Goal: Complete application form: Complete application form

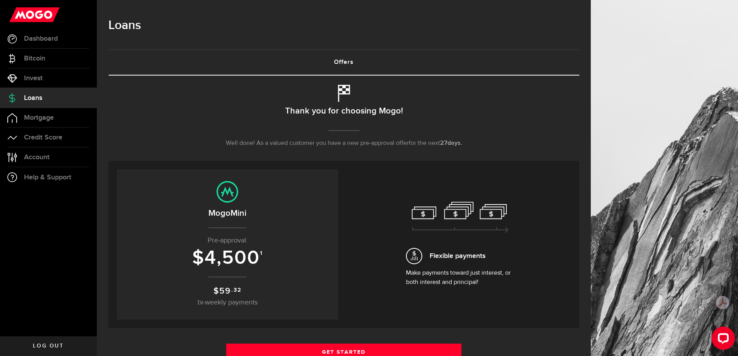
scroll to position [90, 0]
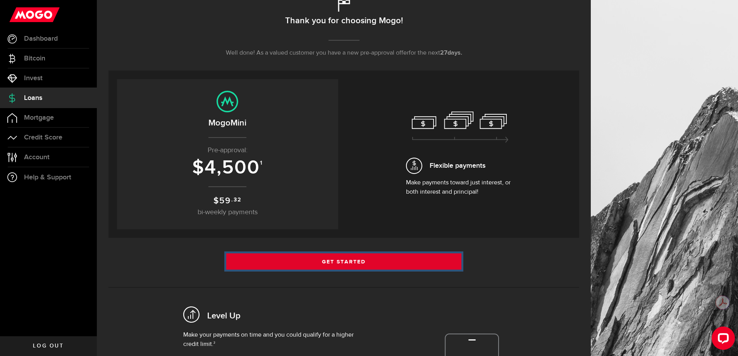
click at [359, 263] on link "Get Started" at bounding box center [344, 261] width 236 height 16
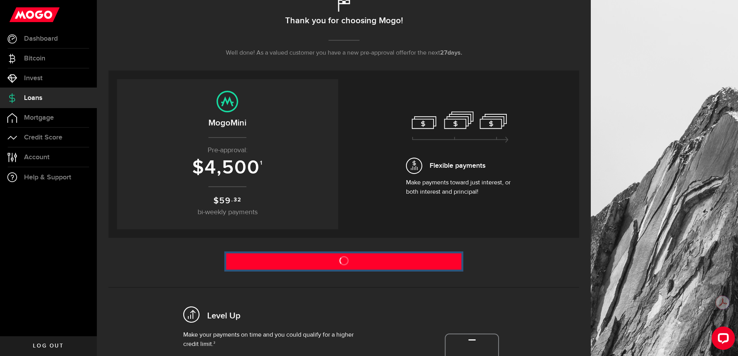
scroll to position [271, 0]
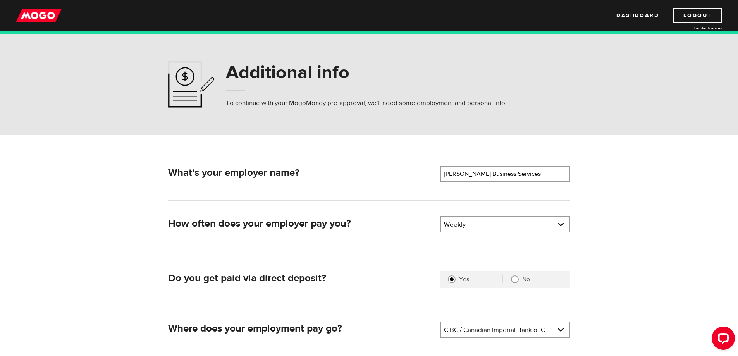
scroll to position [90, 0]
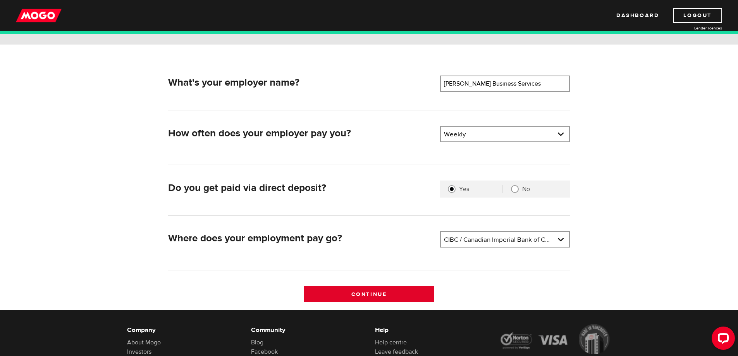
click at [358, 294] on input "Continue" at bounding box center [369, 294] width 130 height 16
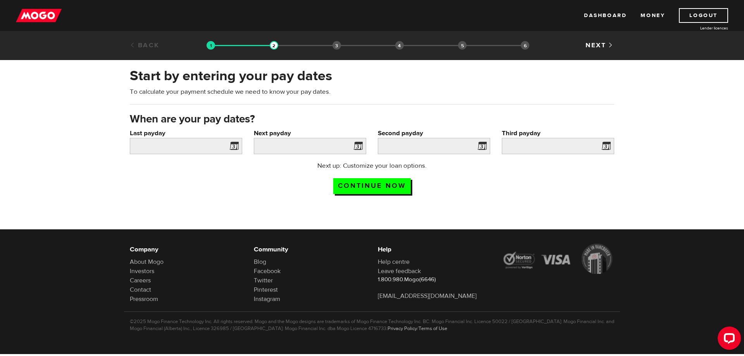
click at [233, 145] on span at bounding box center [233, 147] width 12 height 12
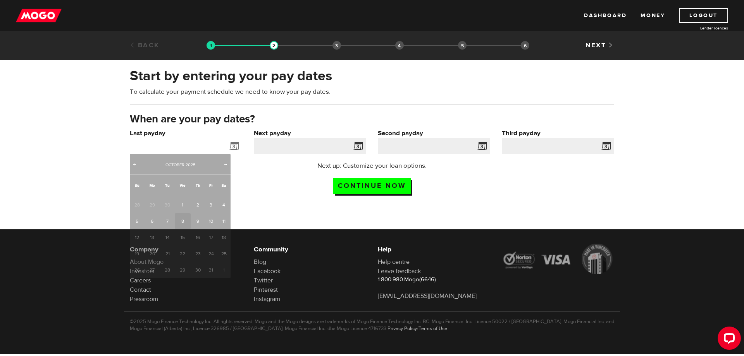
click at [204, 146] on input "Last payday" at bounding box center [186, 146] width 112 height 16
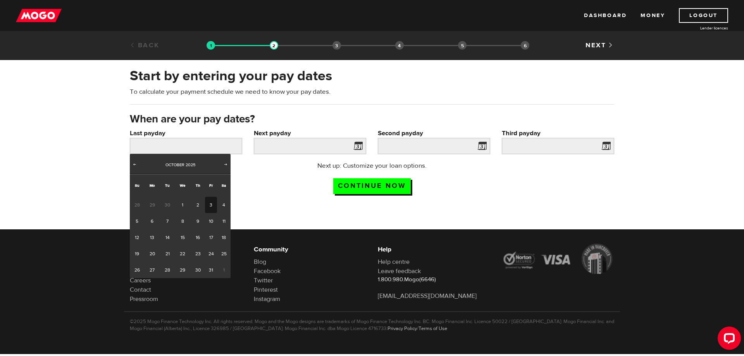
click at [208, 205] on link "3" at bounding box center [211, 205] width 12 height 16
type input "2025/10/03"
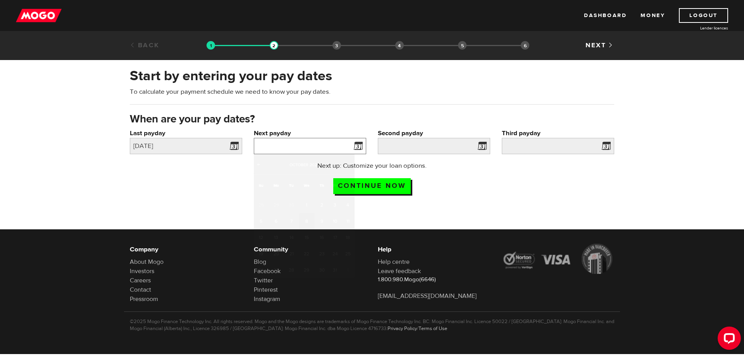
click at [342, 142] on input "Next payday" at bounding box center [310, 146] width 112 height 16
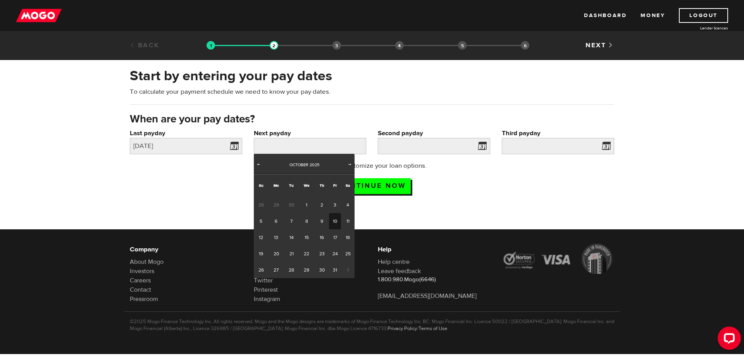
click at [334, 220] on link "10" at bounding box center [335, 221] width 12 height 16
type input "2025/10/10"
type input "2025/10/17"
type input "2025/10/24"
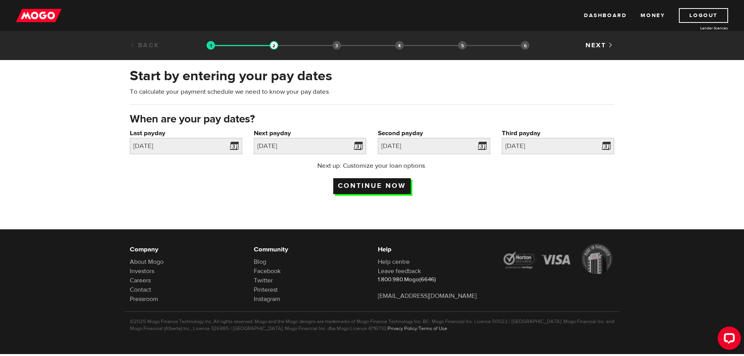
click at [379, 183] on input "Continue now" at bounding box center [372, 186] width 78 height 16
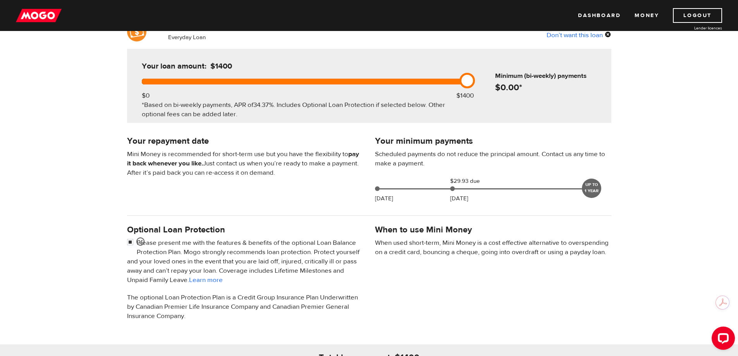
scroll to position [90, 0]
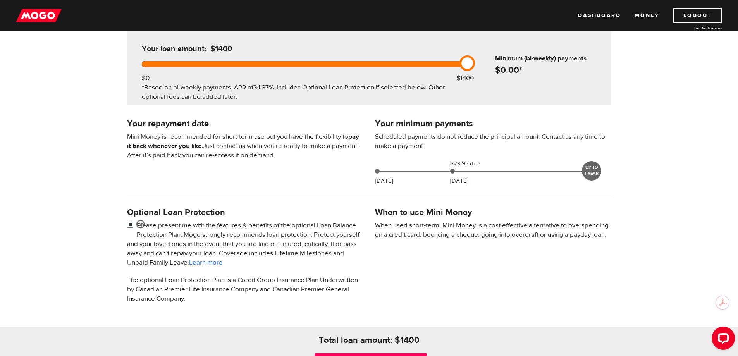
click at [129, 224] on input "checkbox" at bounding box center [132, 226] width 10 height 10
checkbox input "false"
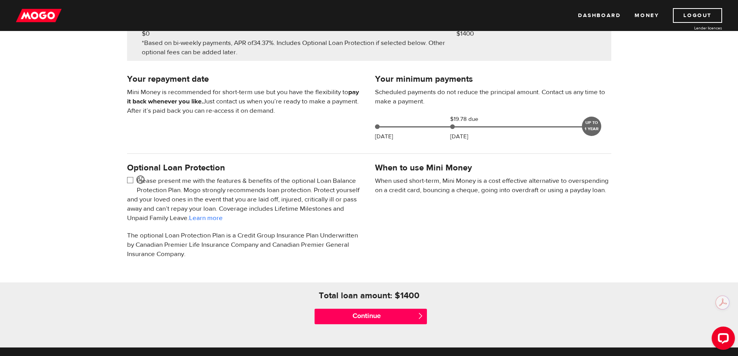
scroll to position [253, 0]
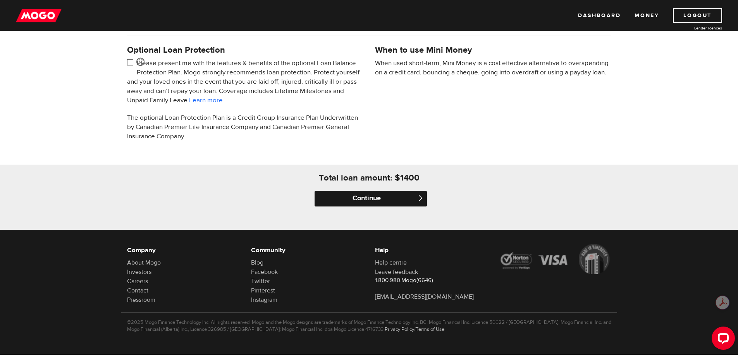
click at [376, 194] on input "Continue" at bounding box center [371, 199] width 112 height 16
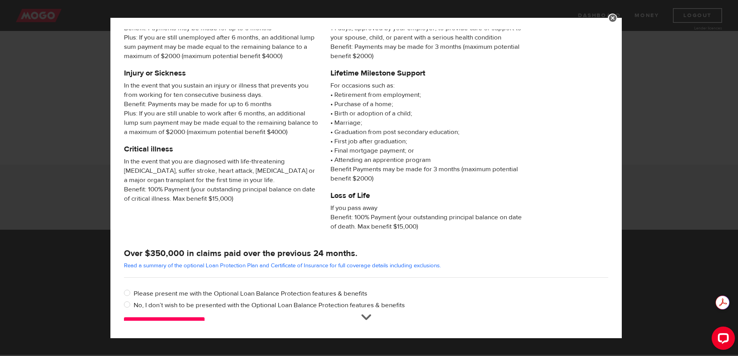
scroll to position [72, 0]
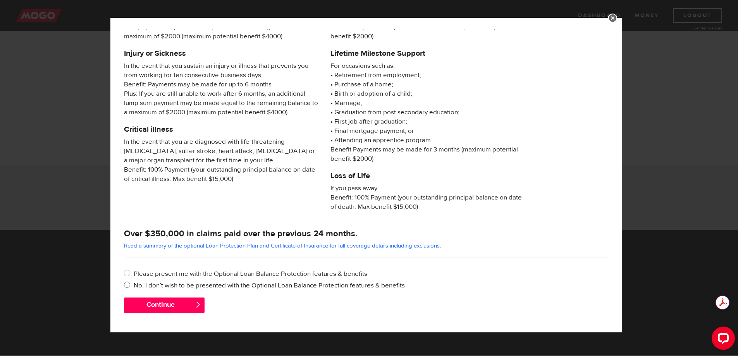
click at [137, 286] on label "No, I don’t wish to be presented with the Optional Loan Balance Protection feat…" at bounding box center [371, 285] width 475 height 9
click at [134, 286] on input "No, I don’t wish to be presented with the Optional Loan Balance Protection feat…" at bounding box center [129, 286] width 10 height 10
radio input "true"
click at [154, 305] on button "Continue" at bounding box center [164, 306] width 81 height 16
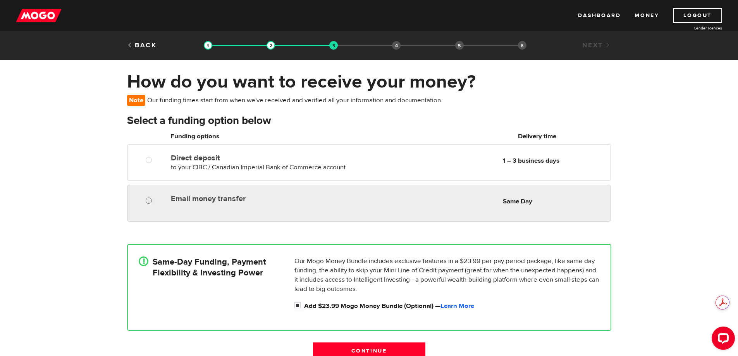
radio input "true"
click at [148, 201] on input "Email money transfer" at bounding box center [151, 202] width 10 height 10
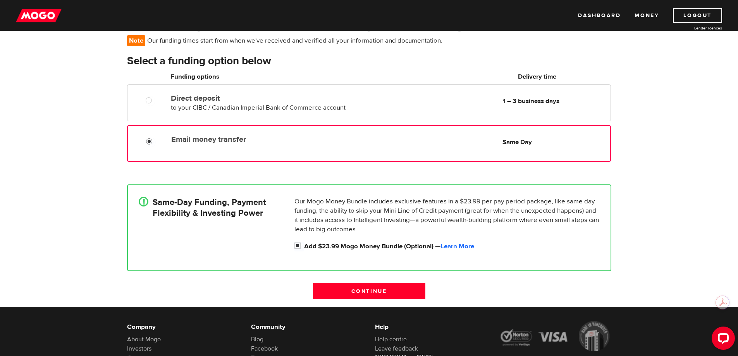
scroll to position [90, 0]
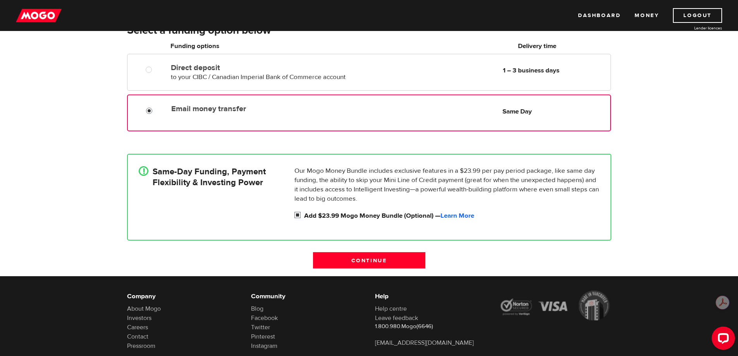
click at [296, 215] on input "Add $23.99 Mogo Money Bundle (Optional) — Learn More" at bounding box center [300, 216] width 10 height 10
checkbox input "false"
radio input "false"
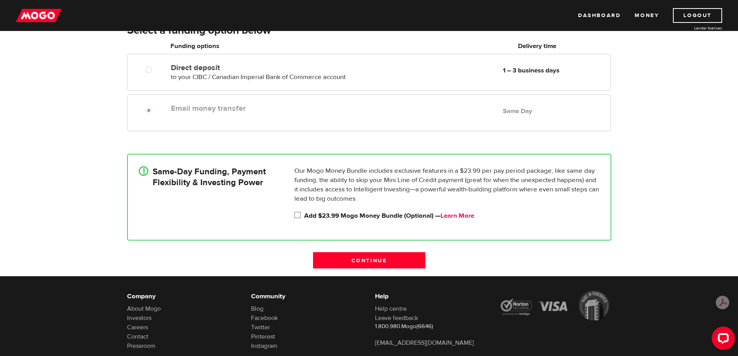
click at [457, 217] on link "Learn More" at bounding box center [458, 216] width 34 height 9
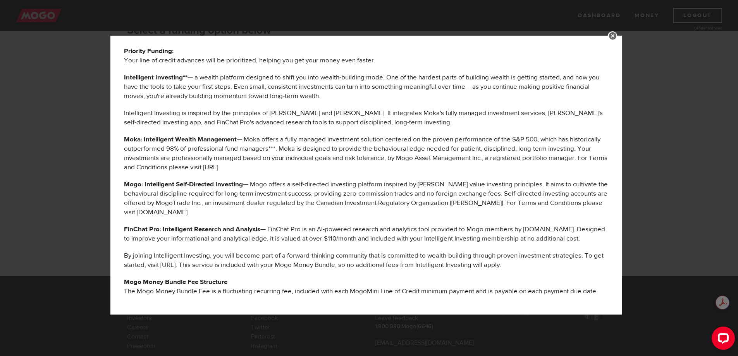
scroll to position [359, 0]
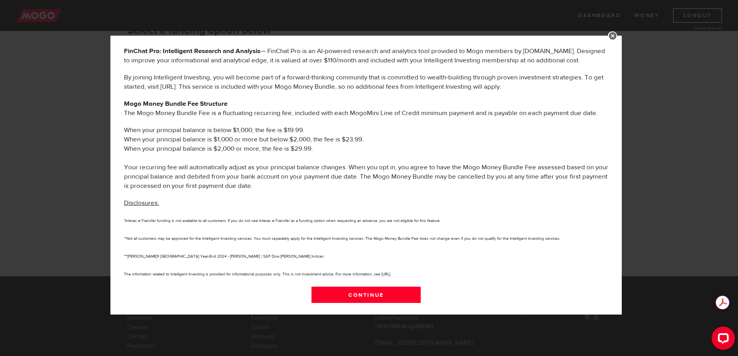
click at [617, 36] on link at bounding box center [612, 35] width 9 height 9
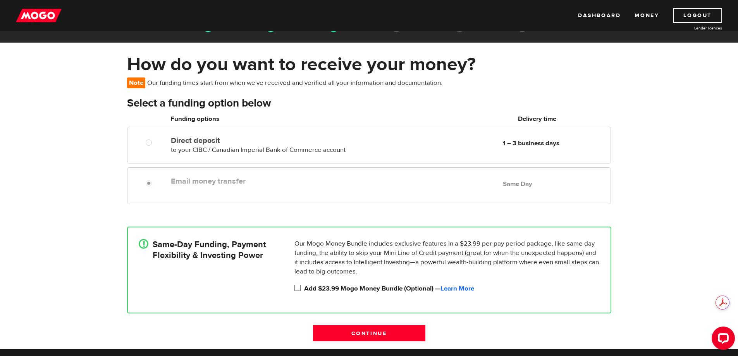
scroll to position [0, 0]
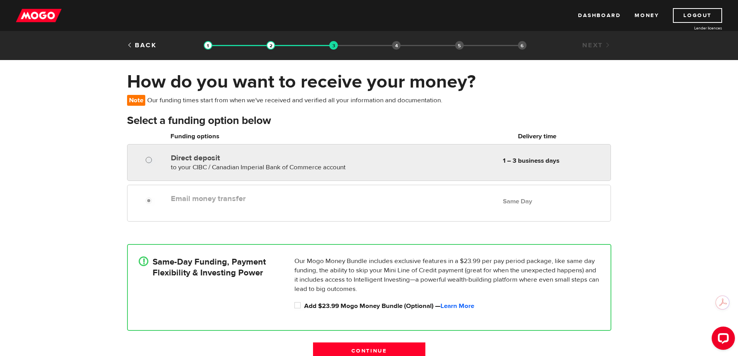
radio input "true"
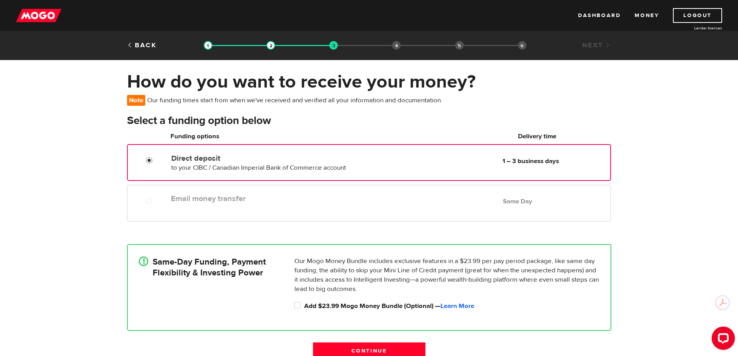
click at [148, 162] on input "Direct deposit" at bounding box center [151, 162] width 10 height 10
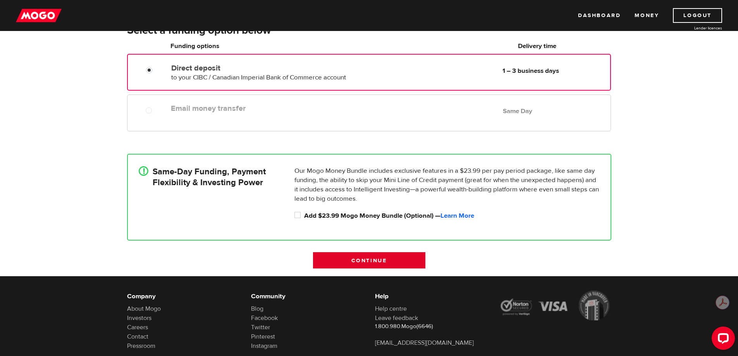
click at [360, 258] on input "Continue" at bounding box center [369, 260] width 112 height 16
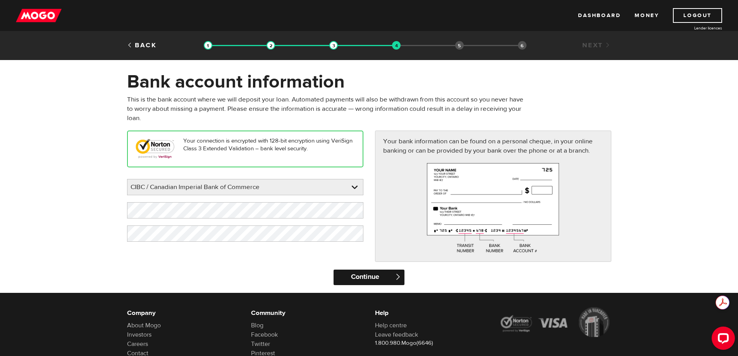
click at [367, 277] on input "Continue" at bounding box center [369, 278] width 71 height 16
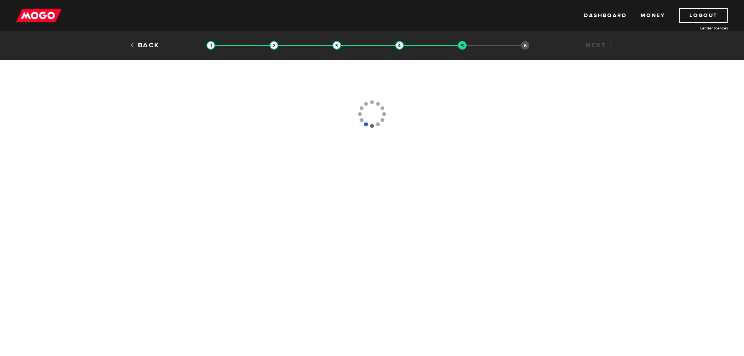
type input "(905) 988-2000"
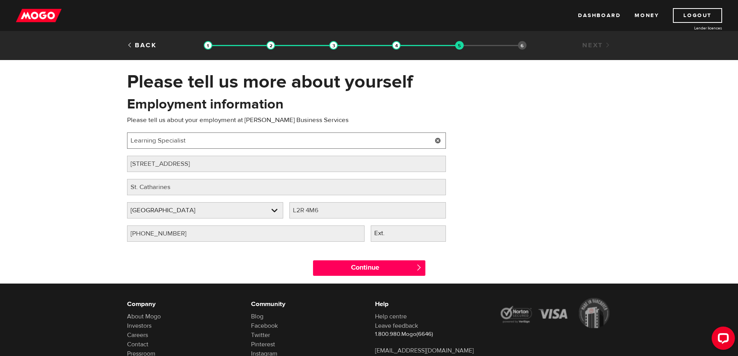
drag, startPoint x: 199, startPoint y: 142, endPoint x: 127, endPoint y: 141, distance: 72.1
click at [127, 141] on input "Learning Specialist" at bounding box center [286, 141] width 319 height 16
type input "Accountant"
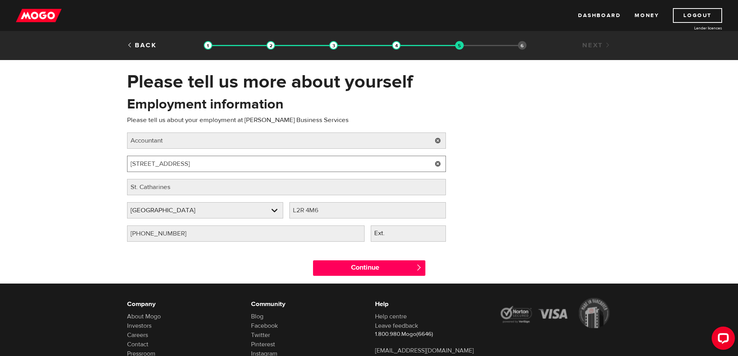
click at [196, 163] on input "333 Ontario Street" at bounding box center [286, 164] width 319 height 16
drag, startPoint x: 196, startPoint y: 163, endPoint x: 122, endPoint y: 160, distance: 73.7
click at [122, 160] on div "Employment information Please tell us about your employment at Padgett Business…" at bounding box center [286, 172] width 331 height 154
type input "6260 Colborne St"
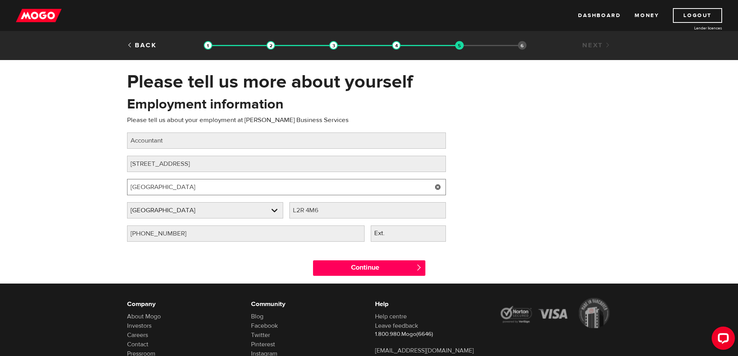
type input "Niagara Falls"
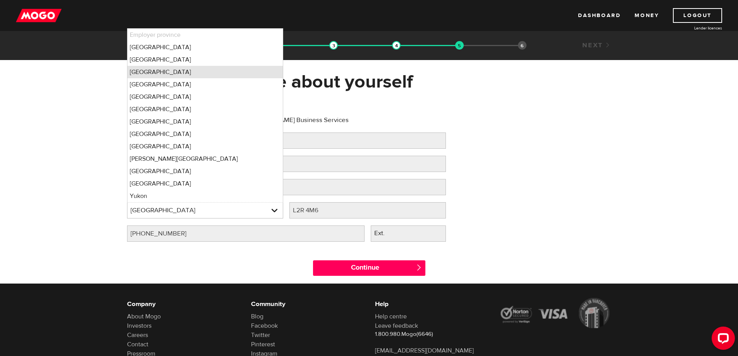
click at [155, 73] on li "Ontario" at bounding box center [205, 72] width 156 height 12
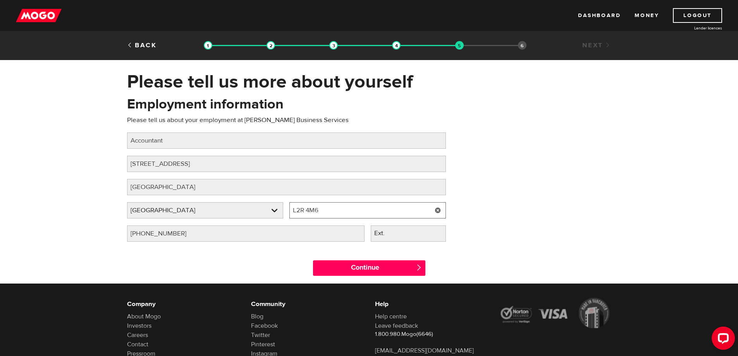
drag, startPoint x: 325, startPoint y: 208, endPoint x: 287, endPoint y: 207, distance: 38.4
click at [287, 207] on div "Employer postal code Please fill in your employer's postal code L2R 4M6" at bounding box center [367, 213] width 163 height 23
type input "L2J 1E6"
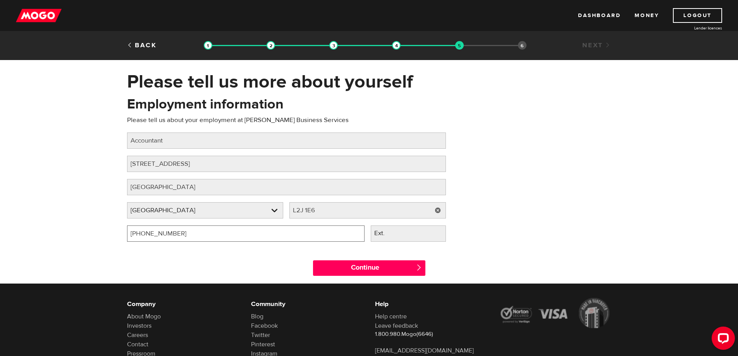
click at [207, 229] on input "(905) 988-2000" at bounding box center [246, 234] width 238 height 16
drag, startPoint x: 195, startPoint y: 235, endPoint x: 107, endPoint y: 230, distance: 87.3
click at [109, 230] on div "Please tell us more about yourself Oops! Please review the areas highlighted be…" at bounding box center [369, 177] width 738 height 213
type input "(905) 374-6688"
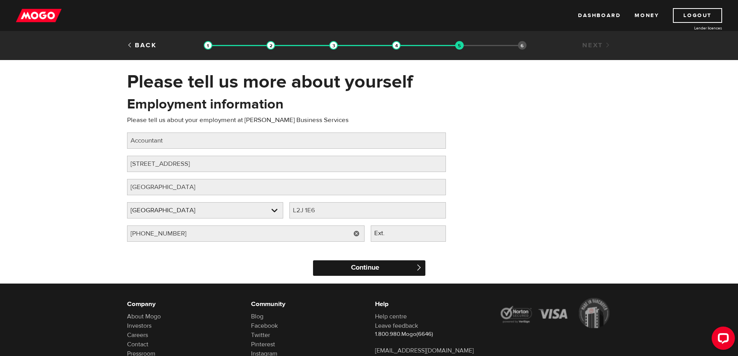
click at [365, 265] on input "Continue" at bounding box center [369, 268] width 112 height 16
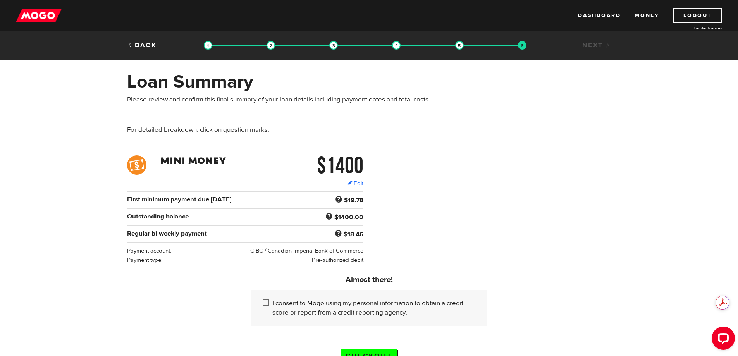
click at [264, 304] on input "I consent to Mogo using my personal information to obtain a credit score or rep…" at bounding box center [268, 304] width 10 height 10
checkbox input "true"
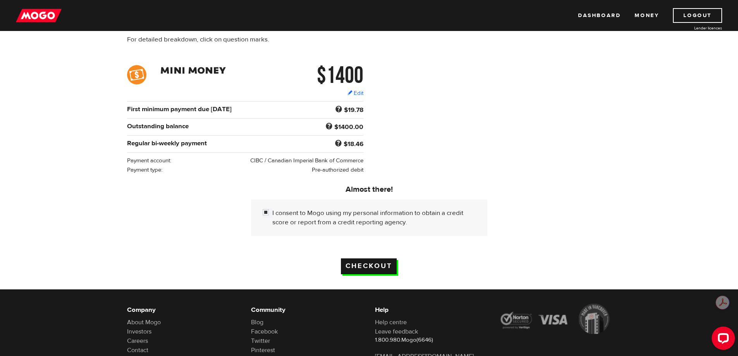
click at [365, 264] on input "Checkout" at bounding box center [369, 266] width 56 height 16
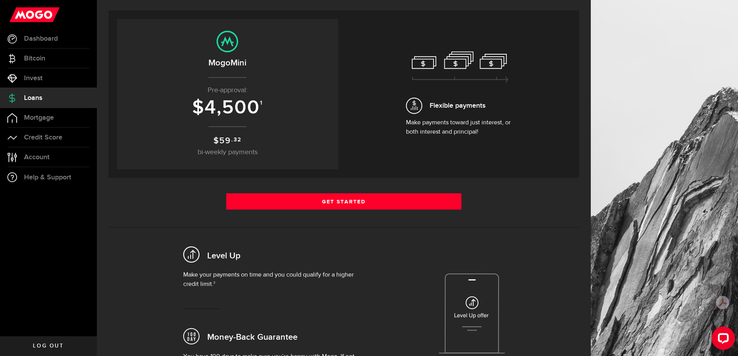
scroll to position [181, 0]
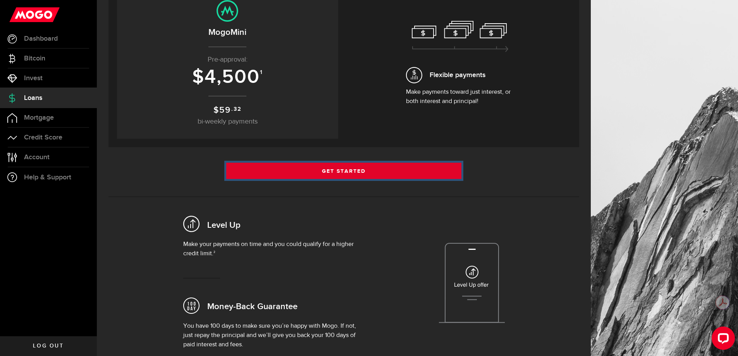
click at [336, 171] on link "Get Started" at bounding box center [344, 171] width 236 height 16
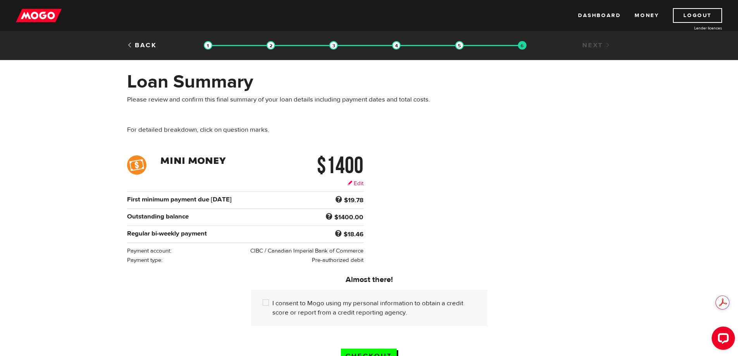
click at [358, 184] on link "Edit" at bounding box center [356, 183] width 16 height 8
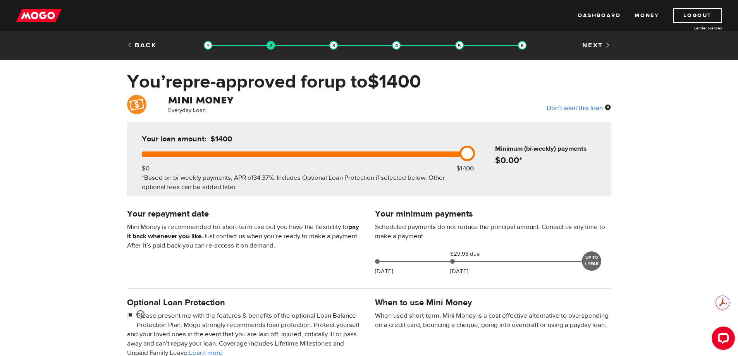
drag, startPoint x: 469, startPoint y: 150, endPoint x: 508, endPoint y: 154, distance: 39.7
click at [508, 154] on div "Your loan amount: $1400 $0 $1400 *Based on bi-weekly payments, APR of 34.37% . …" at bounding box center [369, 159] width 484 height 74
click at [586, 108] on div "Don’t want this loan" at bounding box center [579, 108] width 65 height 10
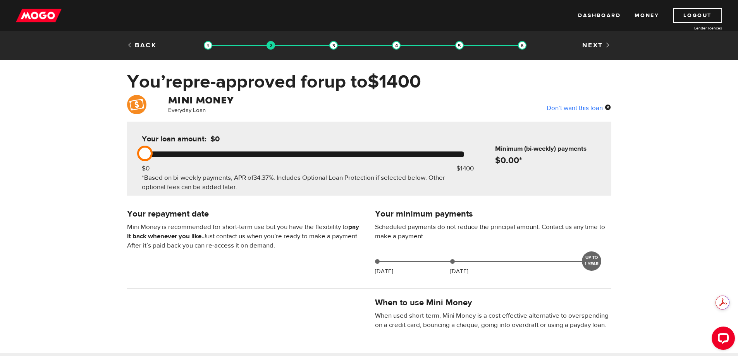
drag, startPoint x: 145, startPoint y: 153, endPoint x: 96, endPoint y: 157, distance: 49.8
click at [96, 157] on div "Everyday Loan Don’t want this loan Your loan amount: $0 $0 $1400 *Based on bi-w…" at bounding box center [369, 257] width 738 height 324
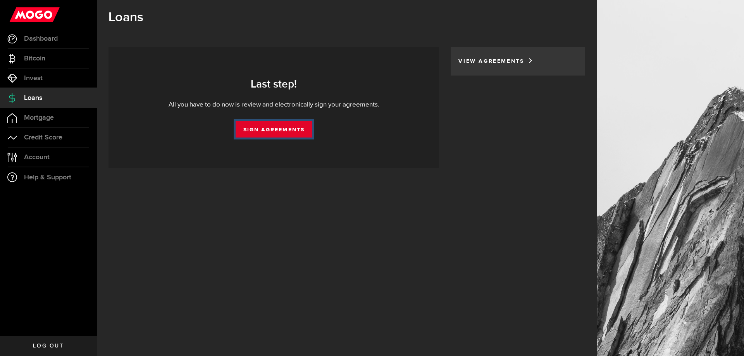
click at [267, 128] on link "Sign Agreements" at bounding box center [274, 129] width 77 height 16
